Goal: Information Seeking & Learning: Learn about a topic

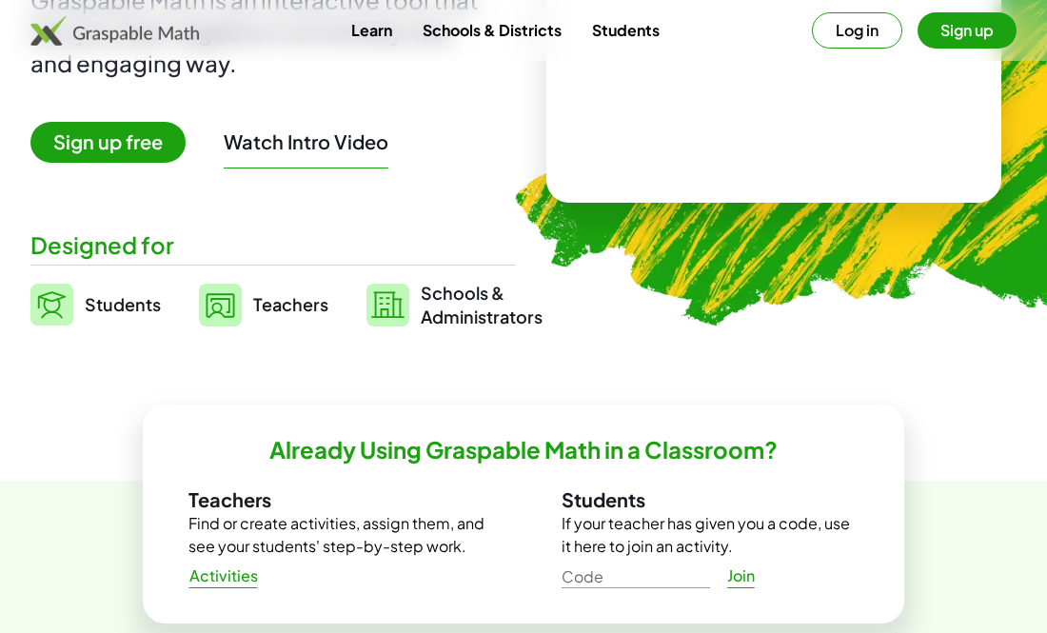
scroll to position [296, 0]
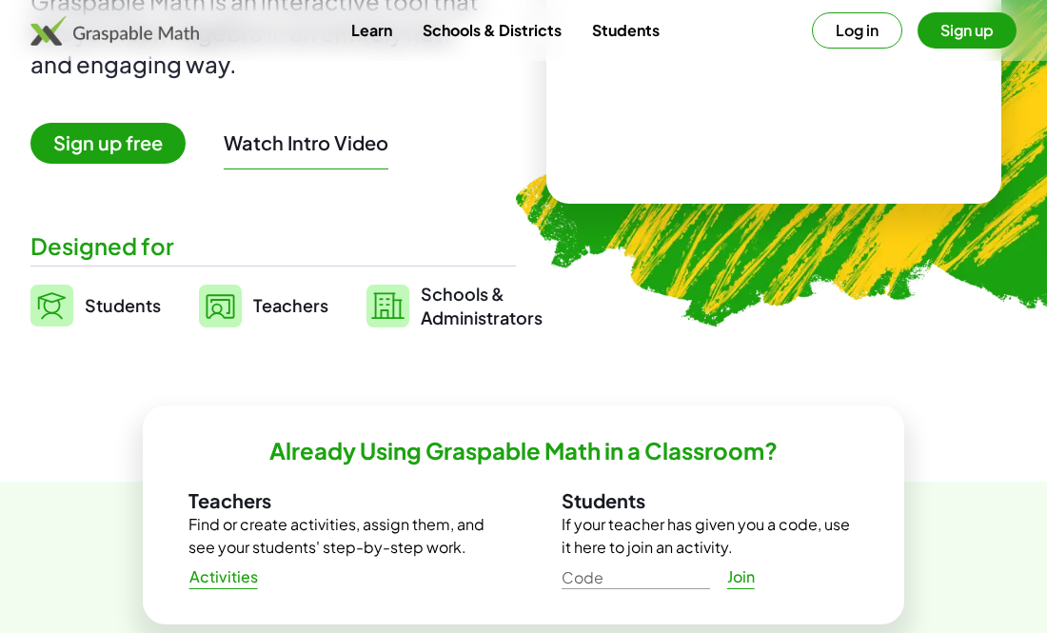
click at [61, 303] on img at bounding box center [51, 306] width 43 height 42
click at [61, 296] on img at bounding box center [51, 306] width 43 height 42
click at [69, 305] on img at bounding box center [51, 306] width 43 height 42
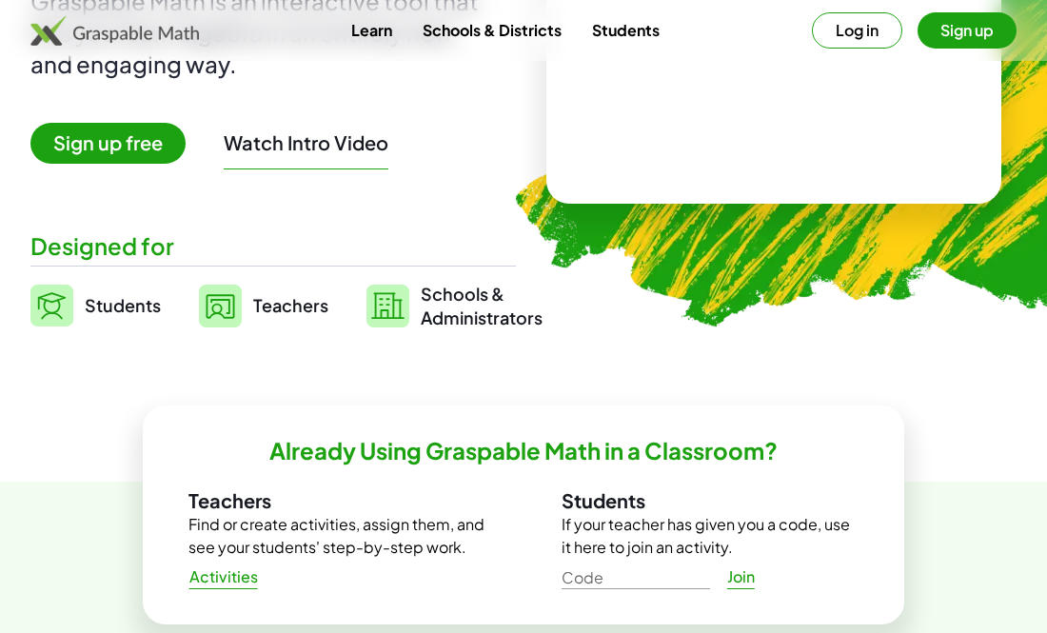
click at [69, 306] on img at bounding box center [51, 306] width 43 height 42
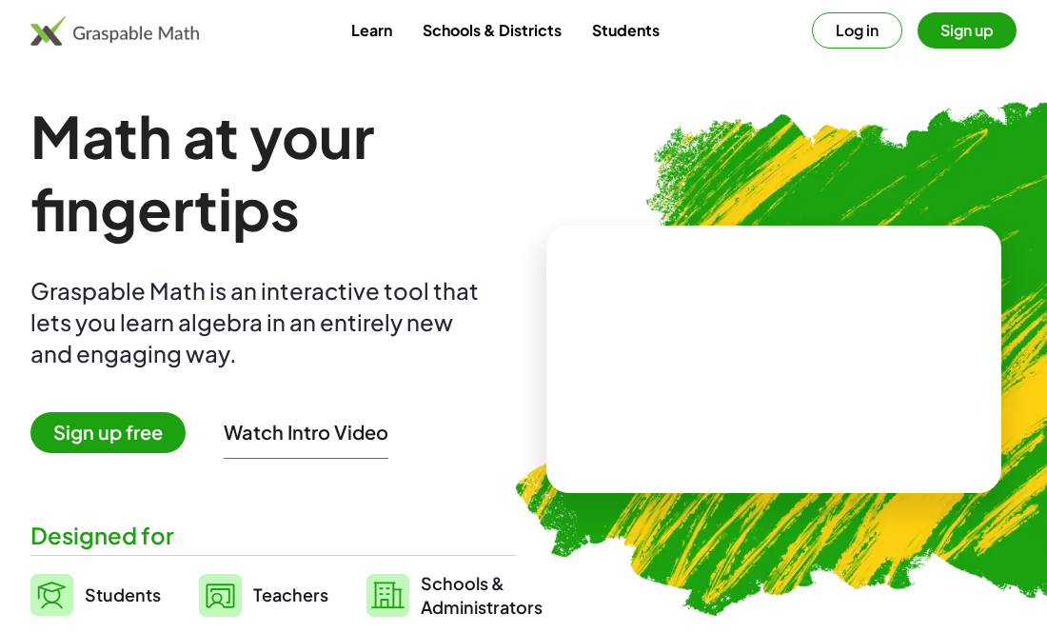
scroll to position [0, 0]
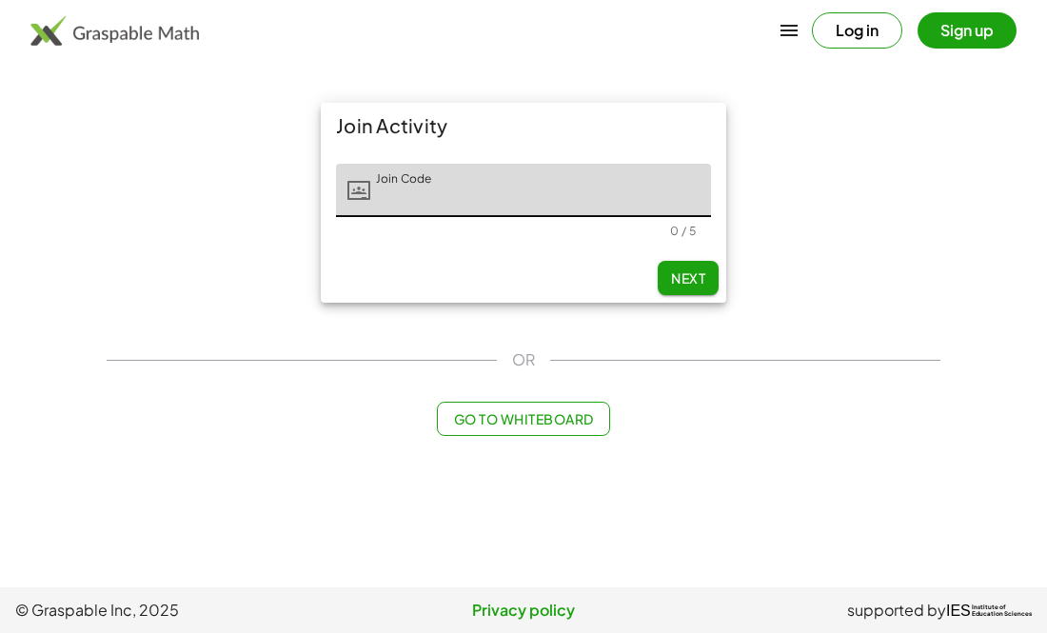
click at [481, 423] on span "Go to Whiteboard" at bounding box center [523, 418] width 140 height 17
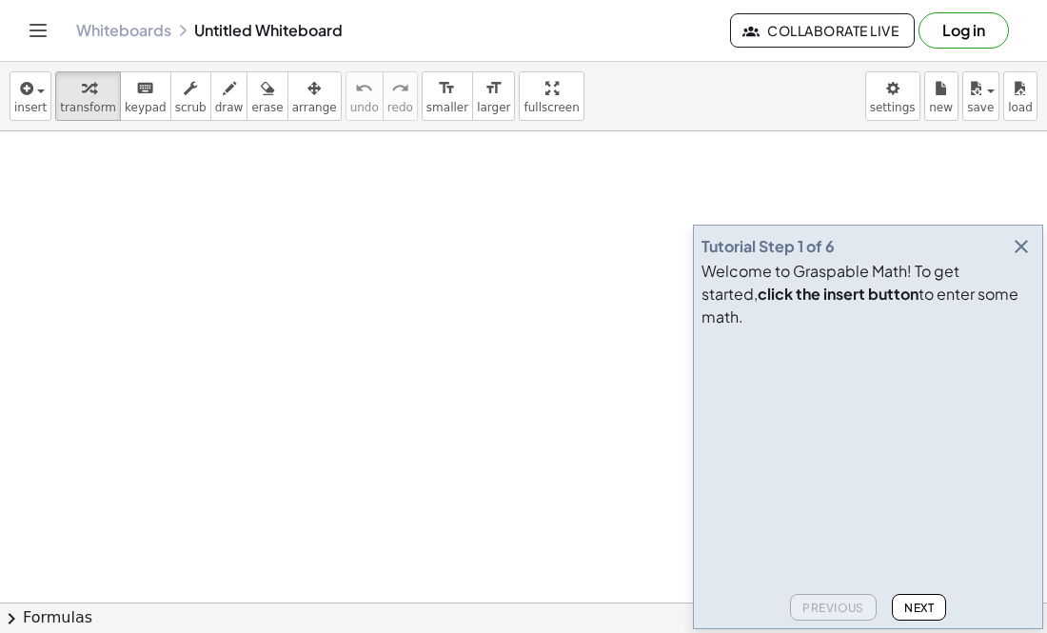
click at [1020, 258] on icon "button" at bounding box center [1021, 246] width 23 height 23
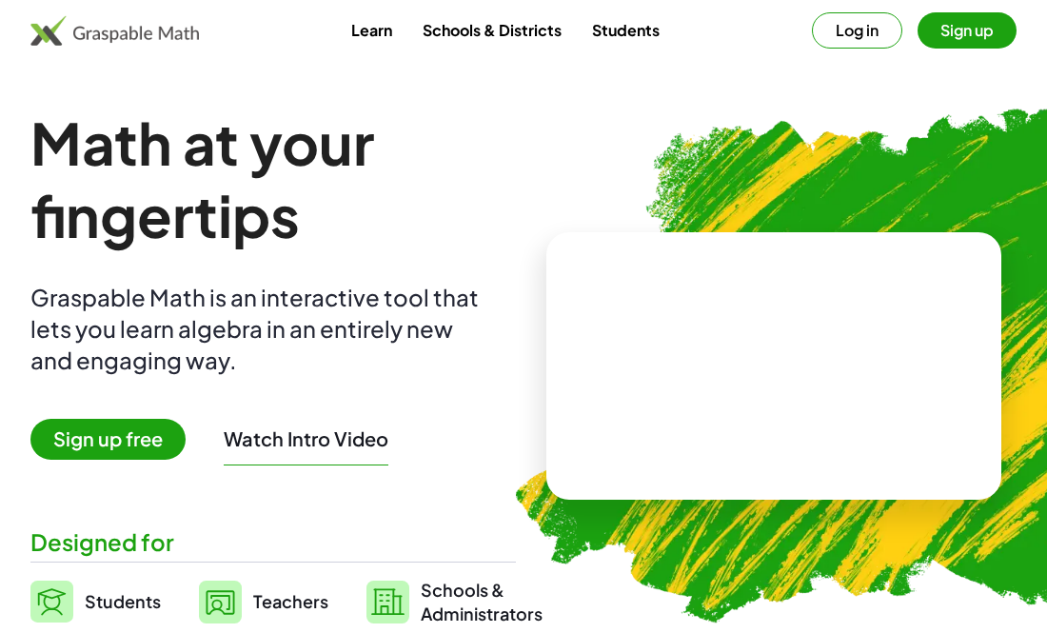
click at [855, 30] on button "Log in" at bounding box center [857, 30] width 90 height 36
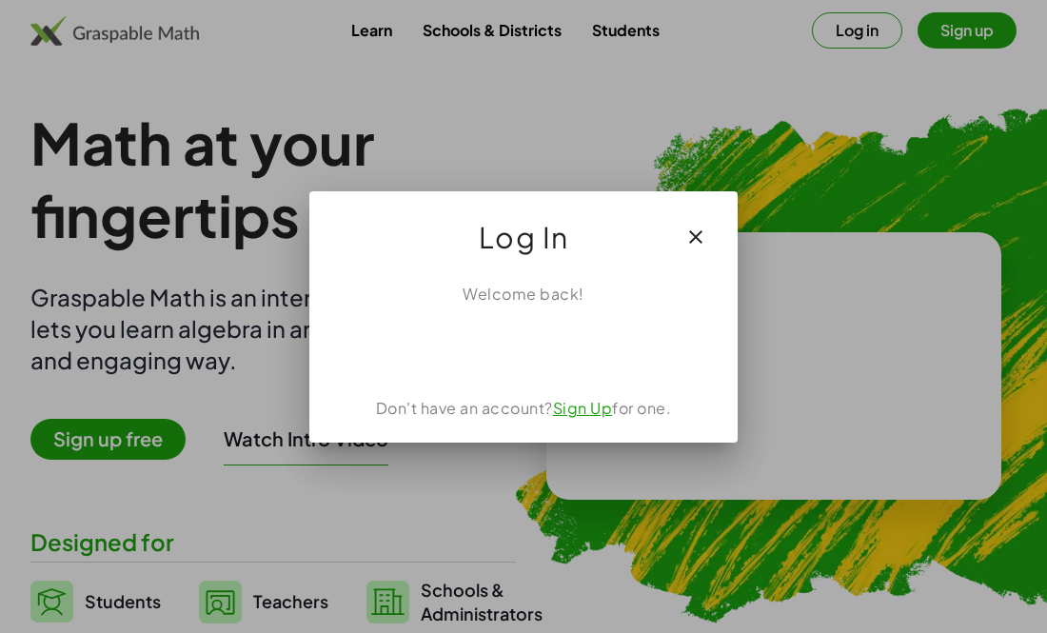
click at [691, 238] on icon "button" at bounding box center [695, 237] width 23 height 23
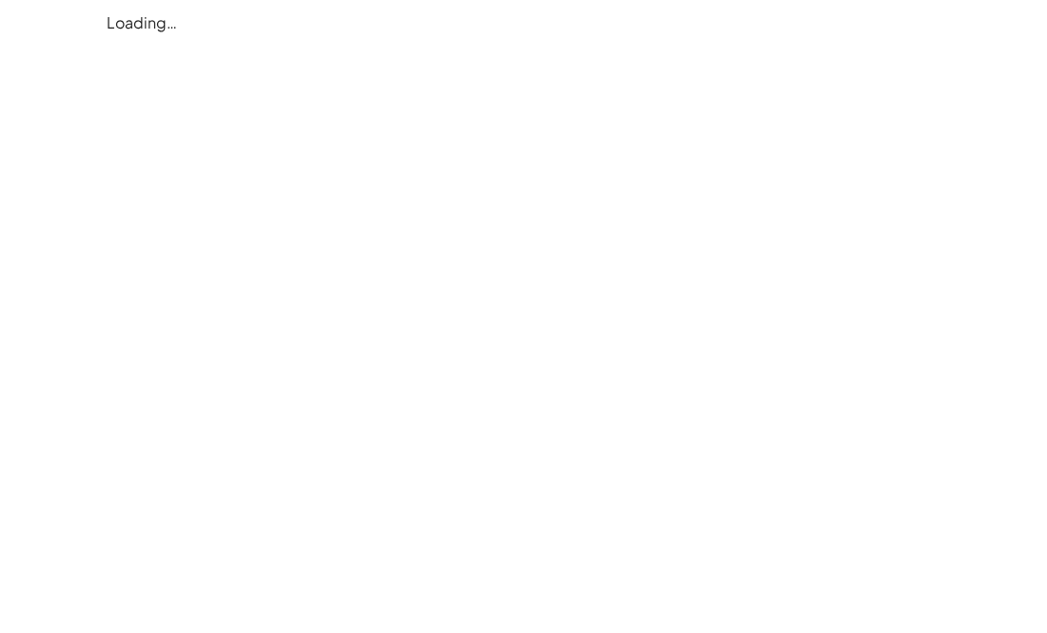
click at [424, 21] on div "Loading…" at bounding box center [523, 23] width 856 height 46
